Goal: Check status: Check status

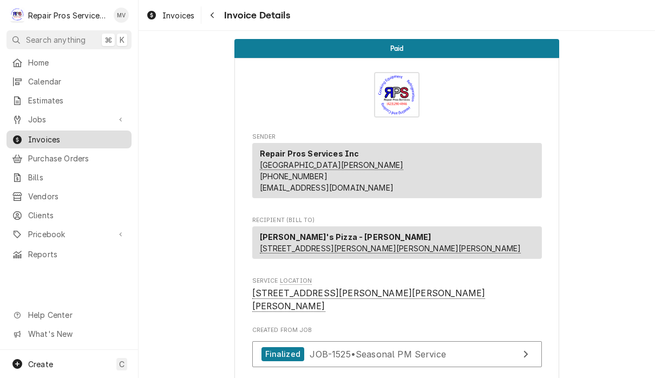
click at [53, 137] on span "Invoices" at bounding box center [77, 139] width 98 height 11
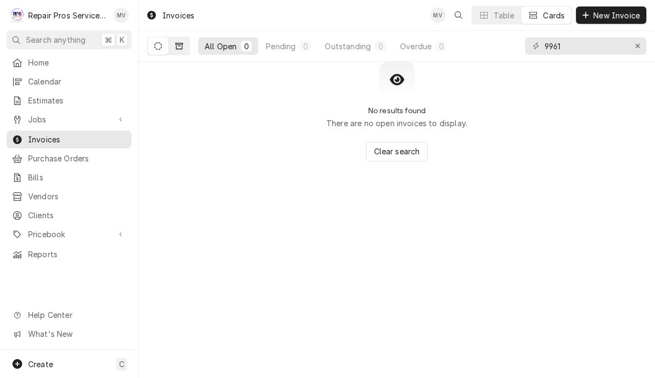
click at [183, 51] on button "Dynamic Content Wrapper" at bounding box center [179, 45] width 21 height 17
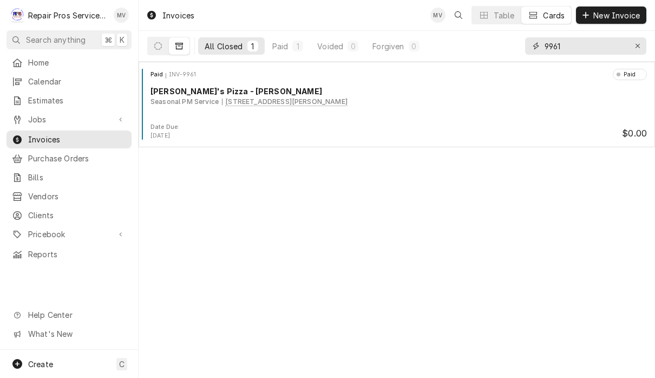
click at [582, 50] on input "9961" at bounding box center [585, 45] width 81 height 17
click at [642, 50] on div "Erase input" at bounding box center [637, 46] width 11 height 11
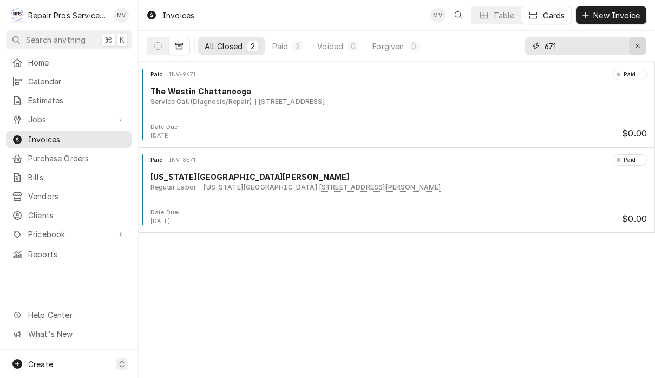
type input "671"
click at [638, 49] on icon "Erase input" at bounding box center [638, 46] width 6 height 8
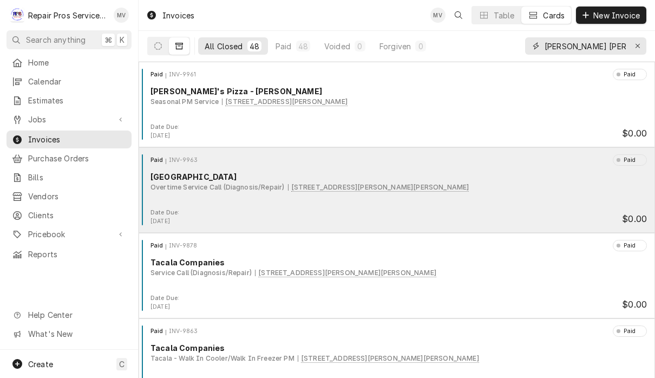
type input "Hixson pike"
click at [502, 200] on div "Paid INV-9963 Paid Tremont Tavern Overtime Service Call (Diagnosis/Repair) 1203…" at bounding box center [397, 181] width 508 height 54
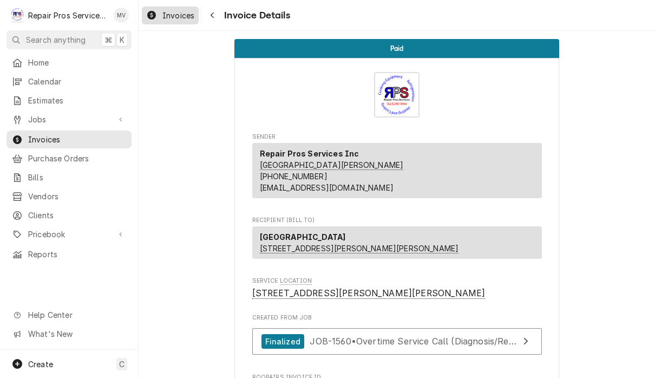
click at [178, 19] on span "Invoices" at bounding box center [178, 15] width 32 height 11
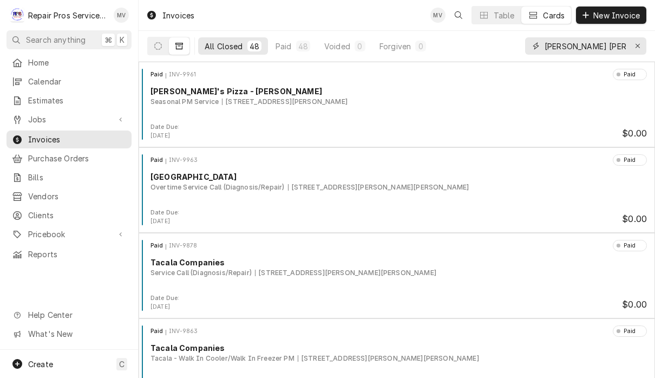
click at [604, 48] on input "Hixson pike" at bounding box center [585, 45] width 81 height 17
click at [640, 48] on icon "Erase input" at bounding box center [638, 46] width 6 height 8
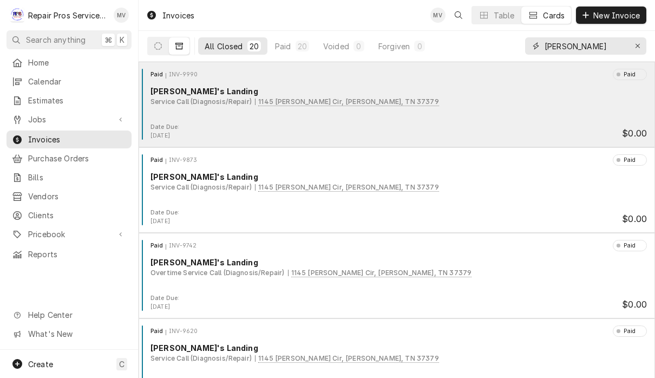
type input "Steve"
click at [506, 110] on div "Paid INV-9990 Paid Steve's Landing Service Call (Diagnosis/Repair) 1145 Poling …" at bounding box center [397, 96] width 508 height 54
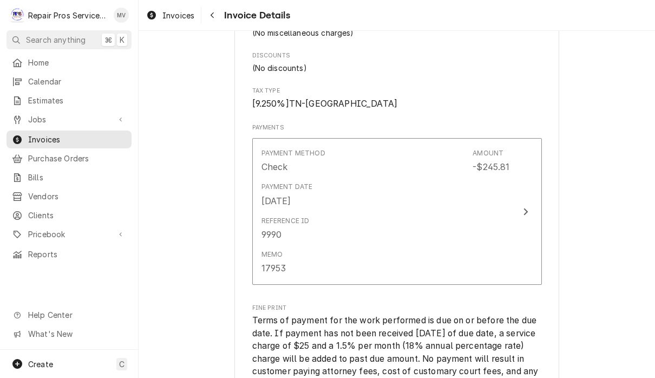
scroll to position [1310, 0]
